Goal: Transaction & Acquisition: Purchase product/service

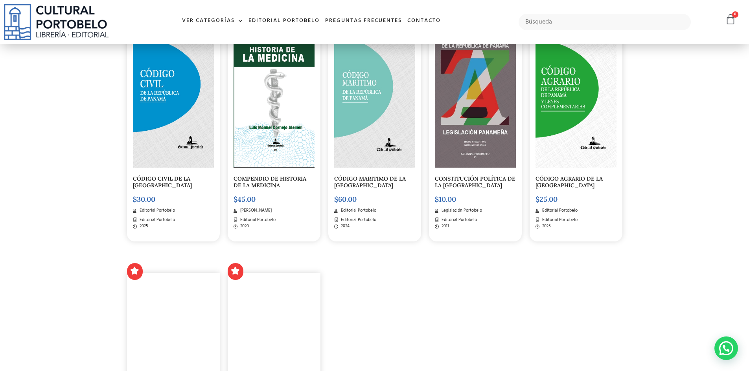
scroll to position [825, 0]
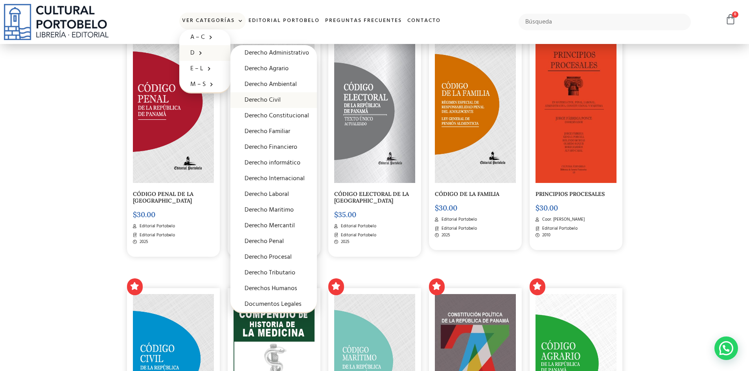
click at [273, 94] on link "Derecho Civil" at bounding box center [273, 100] width 86 height 16
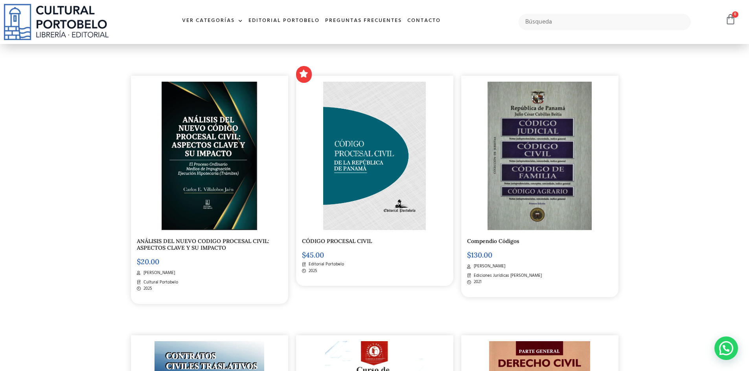
scroll to position [275, 0]
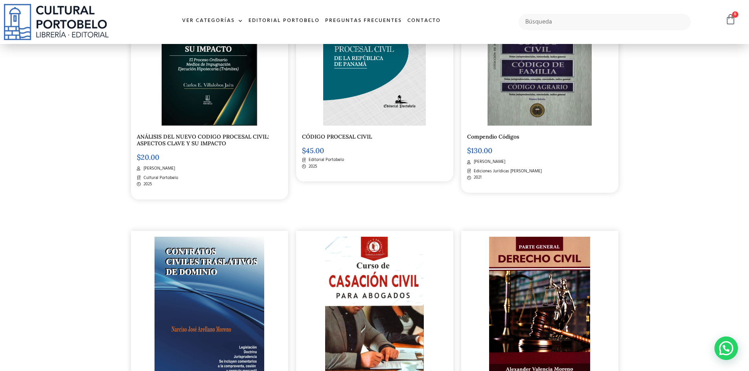
click at [204, 93] on img at bounding box center [209, 51] width 95 height 149
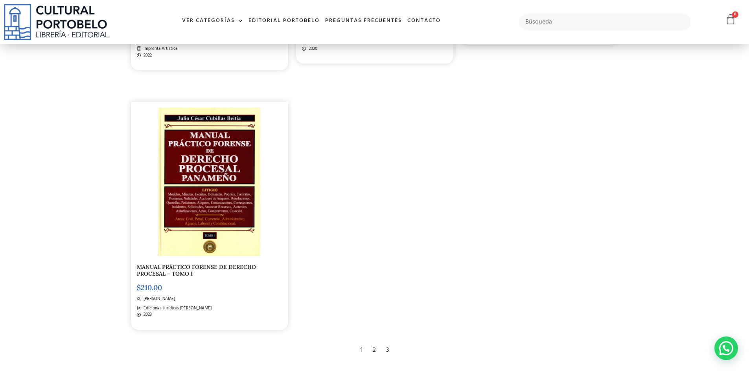
scroll to position [1453, 0]
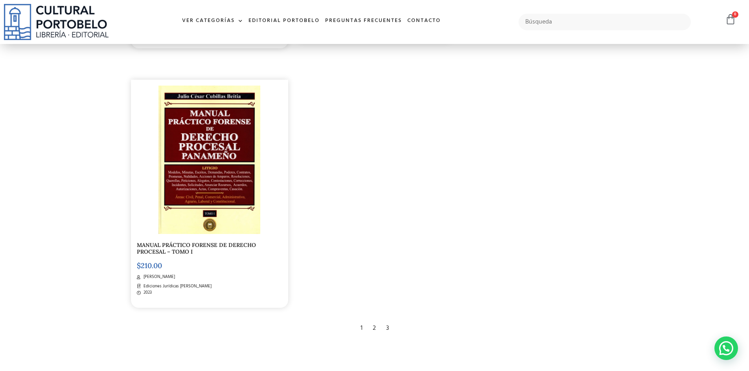
click at [371, 323] on div "2" at bounding box center [374, 328] width 11 height 17
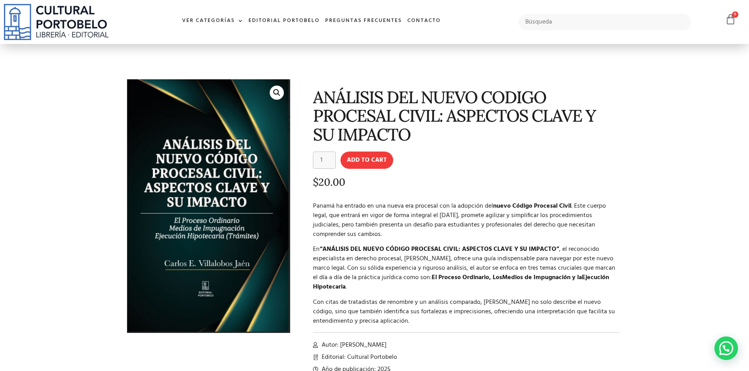
click at [110, 141] on section "🔍 ANÁLISIS DEL NUEVO CODIGO PROCESAL CIVIL: ASPECTOS CLAVE Y SU IMPACTO ANÁLISI…" at bounding box center [374, 222] width 749 height 356
click at [200, 147] on img at bounding box center [208, 206] width 163 height 254
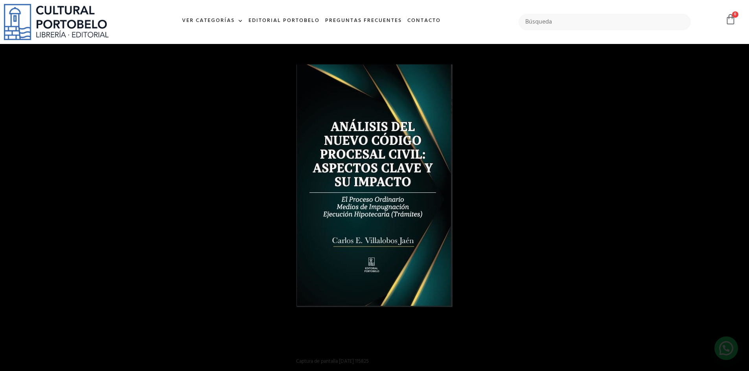
click at [440, 127] on img "1 / 1" at bounding box center [374, 185] width 156 height 243
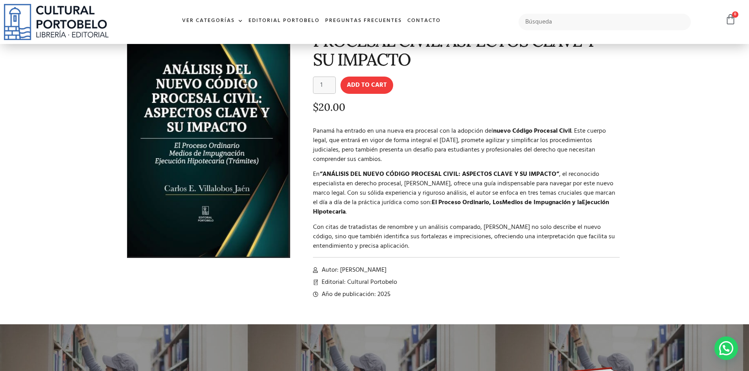
scroll to position [79, 0]
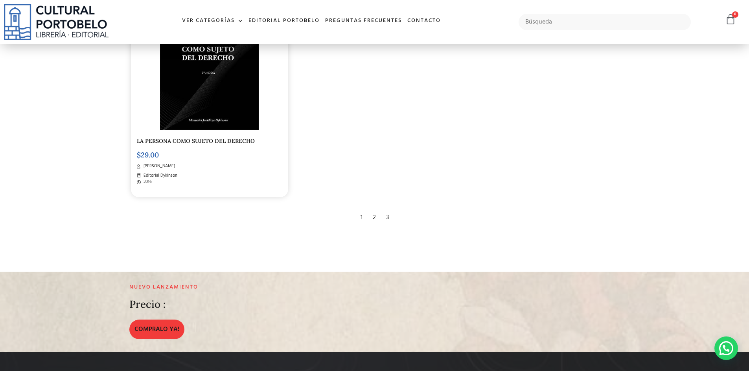
scroll to position [1571, 0]
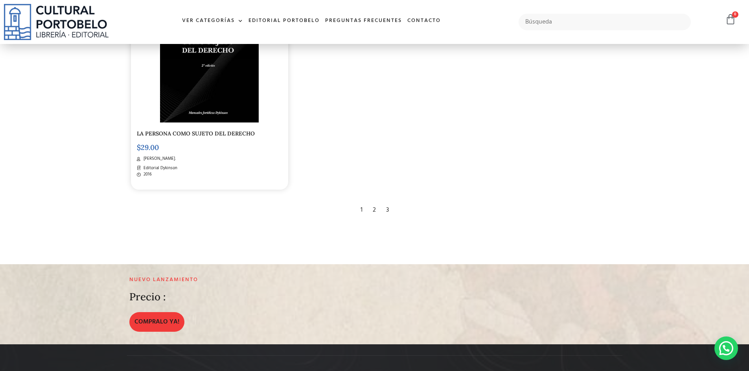
click at [385, 215] on div "3" at bounding box center [387, 210] width 11 height 17
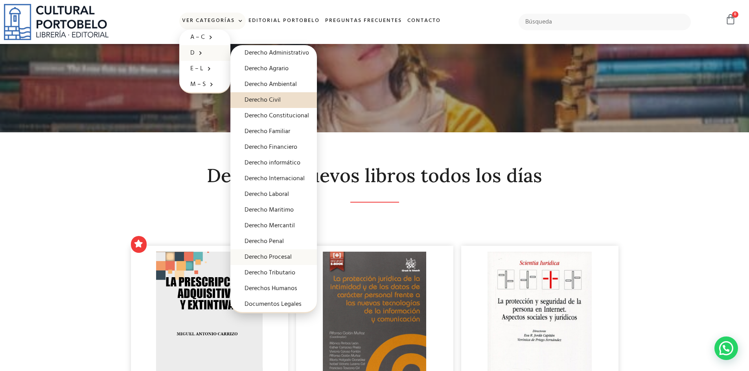
click at [284, 257] on link "Derecho Procesal" at bounding box center [273, 258] width 86 height 16
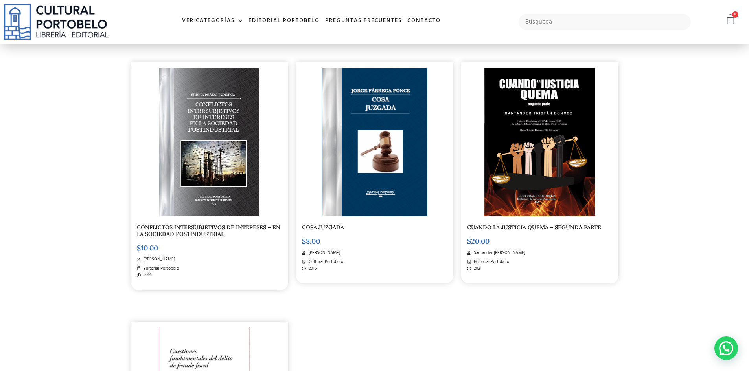
scroll to position [1454, 0]
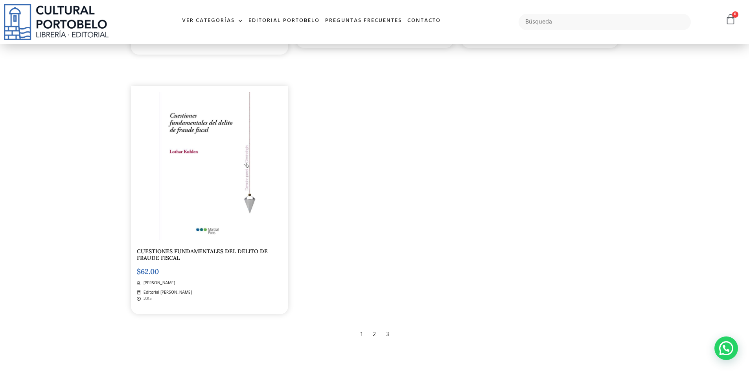
click at [378, 334] on div "2" at bounding box center [374, 334] width 11 height 17
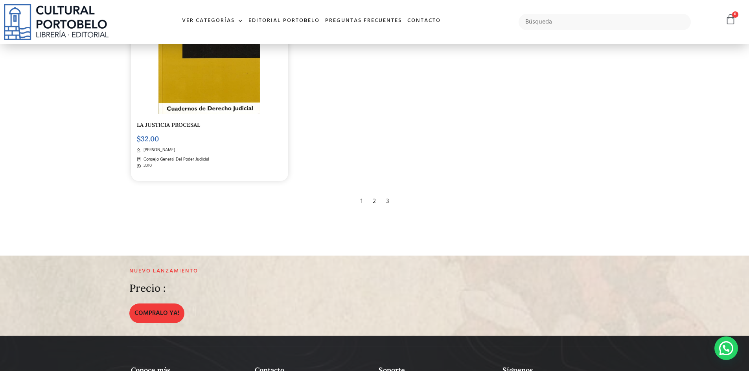
scroll to position [1611, 0]
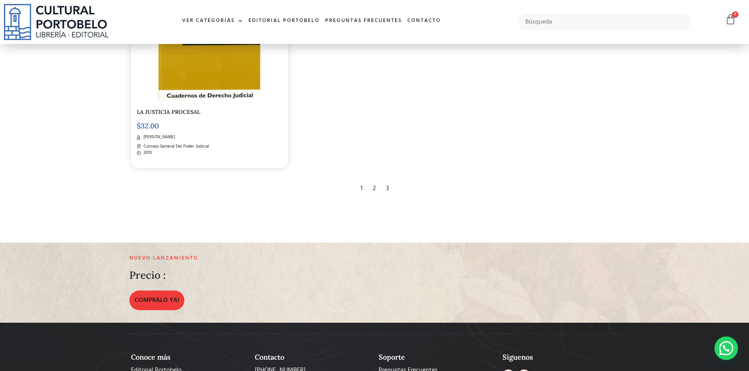
click at [390, 189] on div "3" at bounding box center [387, 188] width 11 height 17
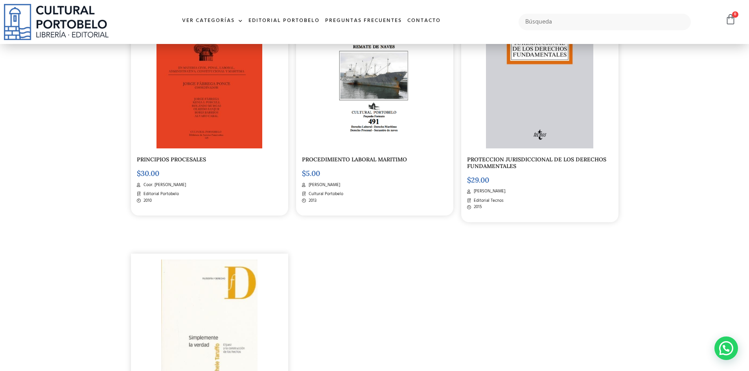
scroll to position [1572, 0]
